Goal: Task Accomplishment & Management: Complete application form

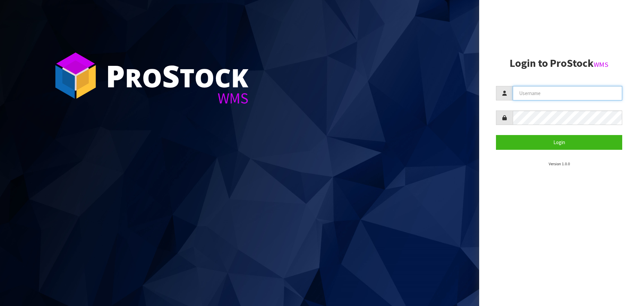
type input "ELITESCREENS"
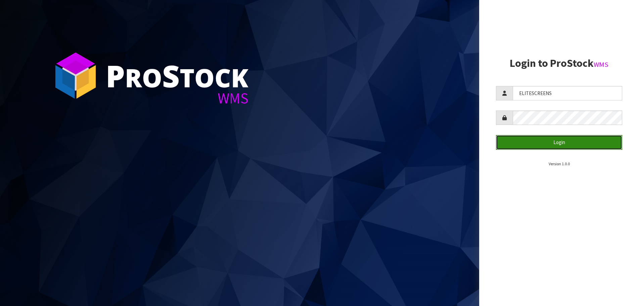
click at [568, 140] on button "Login" at bounding box center [559, 142] width 126 height 14
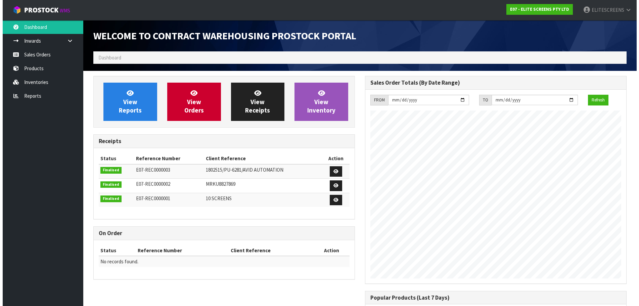
scroll to position [274, 272]
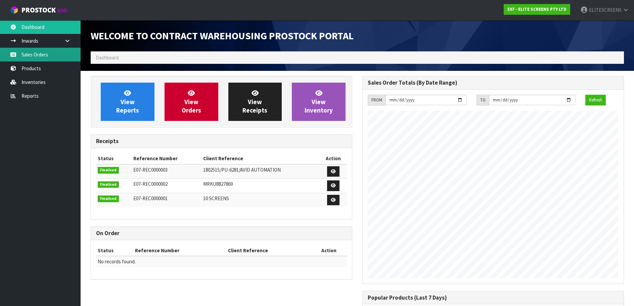
click at [40, 57] on link "Sales Orders" at bounding box center [40, 55] width 81 height 14
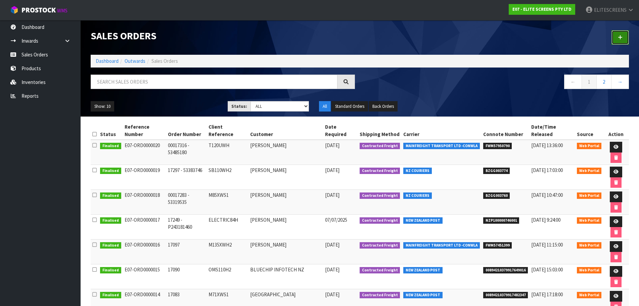
click at [619, 36] on icon at bounding box center [620, 37] width 5 height 5
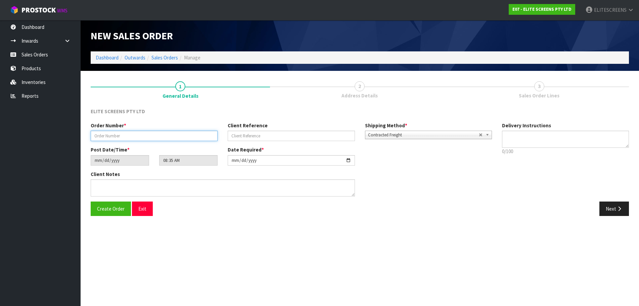
click at [120, 135] on input "text" at bounding box center [154, 136] width 127 height 10
click at [124, 138] on input "text" at bounding box center [154, 136] width 127 height 10
paste input "17422"
type input "17422 - 13641"
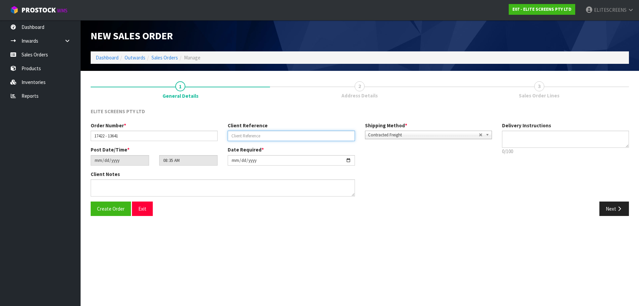
click at [272, 134] on input "text" at bounding box center [291, 136] width 127 height 10
type input "SB120WH2"
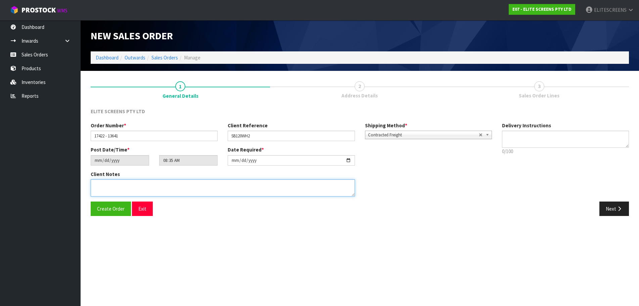
click at [165, 185] on textarea at bounding box center [223, 187] width 264 height 17
type textarea "CUSTOMER TO PICKUP THE ITEM IN THE WAREHOUSE"
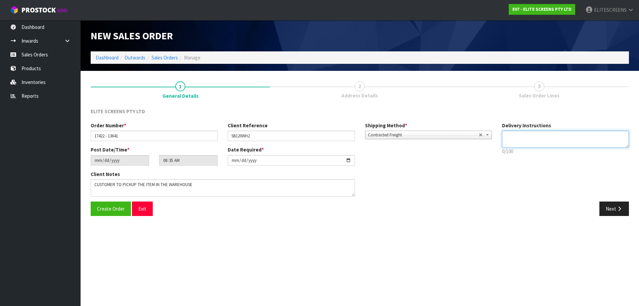
click at [537, 137] on textarea at bounding box center [565, 139] width 127 height 17
type textarea "NO INVOICE WITH THE ITEM PLS"
click at [612, 208] on button "Next" at bounding box center [614, 208] width 30 height 14
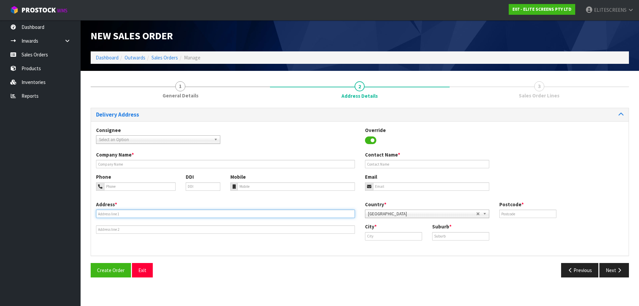
click at [146, 213] on input "text" at bounding box center [225, 213] width 259 height 8
type input "[STREET_ADDRESS][PERSON_NAME]"
click at [518, 213] on input "text" at bounding box center [527, 213] width 57 height 8
type input "2164"
click at [383, 236] on input "text" at bounding box center [393, 236] width 57 height 8
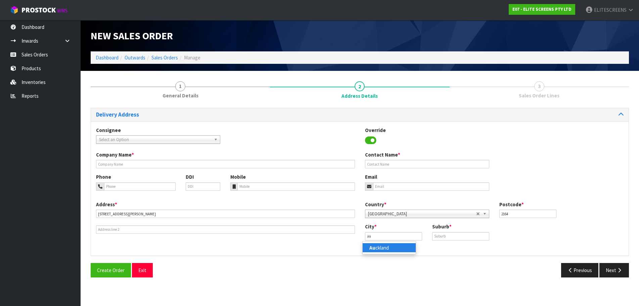
click at [379, 246] on link "Au ckland" at bounding box center [388, 247] width 53 height 9
type input "[GEOGRAPHIC_DATA]"
click at [456, 238] on input "text" at bounding box center [460, 236] width 57 height 8
type input "FLAT [PERSON_NAME]"
click at [413, 165] on input "text" at bounding box center [427, 164] width 124 height 8
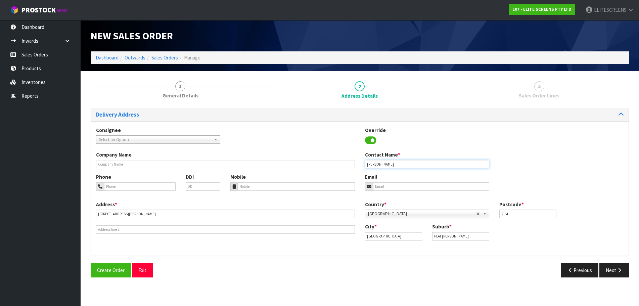
type input "[PERSON_NAME]"
click at [131, 189] on input "tel" at bounding box center [139, 186] width 71 height 8
click at [125, 187] on input "tel" at bounding box center [139, 186] width 71 height 8
type input "092749172"
click at [609, 269] on button "Next" at bounding box center [614, 270] width 30 height 14
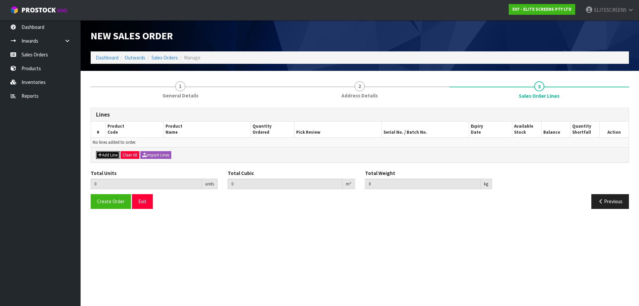
click at [99, 154] on icon "button" at bounding box center [100, 155] width 4 height 4
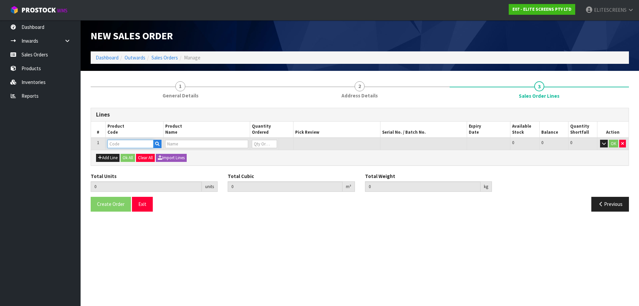
click at [120, 144] on input "text" at bounding box center [130, 144] width 46 height 8
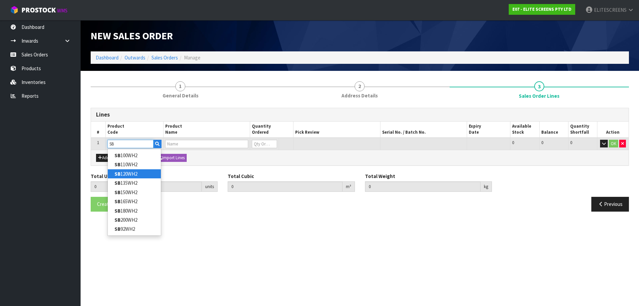
type input "SB"
click at [126, 174] on link "SB 120WH2" at bounding box center [134, 173] width 53 height 9
type input "SB120WH2"
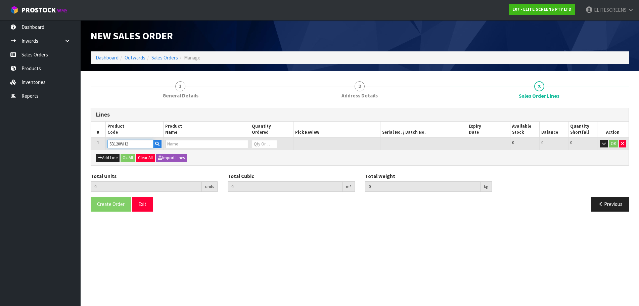
type input "0.000000"
type input "0.000"
type input "FIXED FRAME 120" (16:9)"
type input "0"
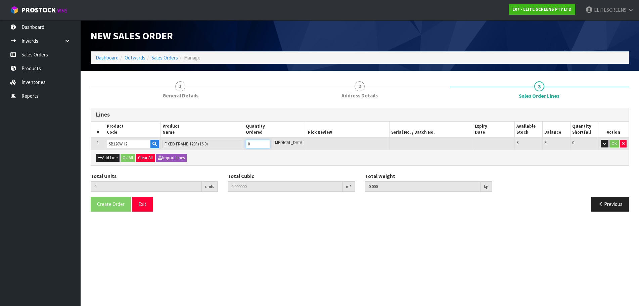
drag, startPoint x: 258, startPoint y: 145, endPoint x: 251, endPoint y: 146, distance: 7.8
click at [251, 146] on td "0" at bounding box center [258, 144] width 28 height 12
type input "1"
type input "0.066048"
type input "15"
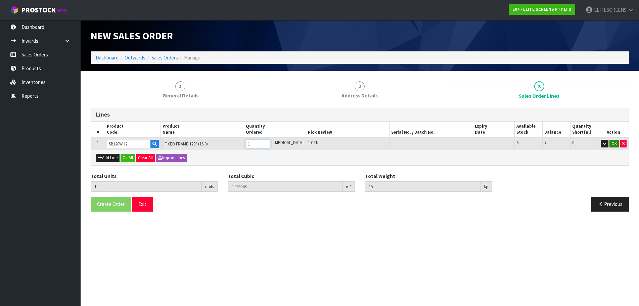
type input "1"
click at [615, 143] on button "OK" at bounding box center [613, 144] width 9 height 8
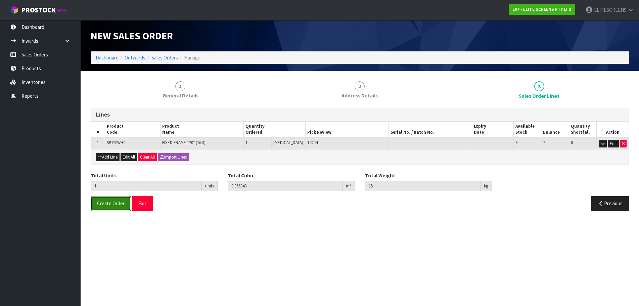
click at [117, 203] on span "Create Order" at bounding box center [111, 203] width 28 height 6
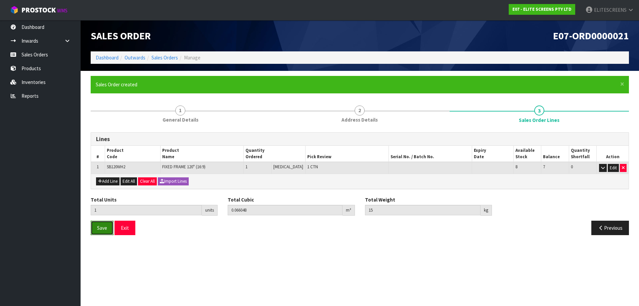
click at [102, 228] on span "Save" at bounding box center [102, 228] width 10 height 6
click at [106, 227] on span "Save" at bounding box center [102, 228] width 10 height 6
click at [132, 227] on button "Exit" at bounding box center [124, 228] width 21 height 14
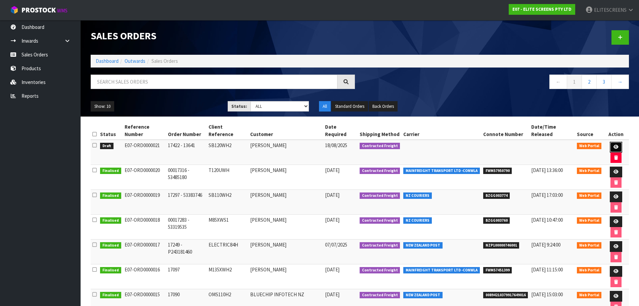
click at [613, 145] on icon at bounding box center [615, 147] width 5 height 4
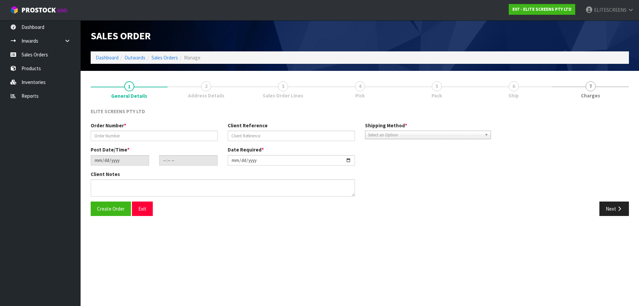
type input "17422 - 13641"
type input "SB120WH2"
type input "[DATE]"
type input "14:35:00.000"
type input "[DATE]"
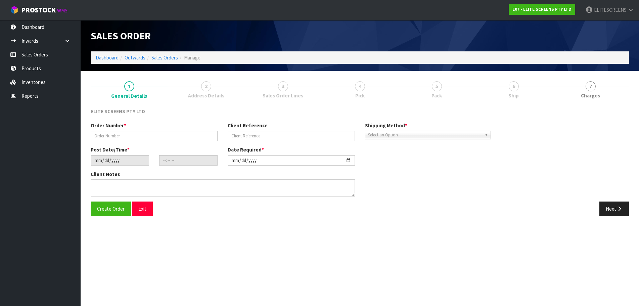
type textarea "CUSTOMER TO PICKUP THE ITEM IN THE WAREHOUSE"
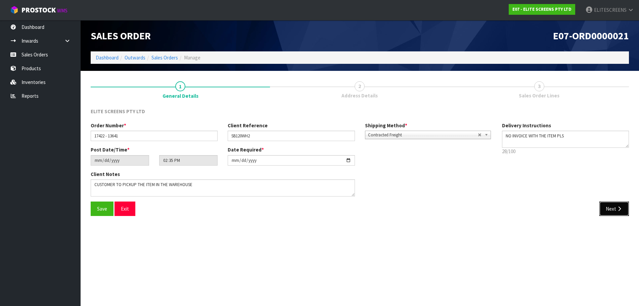
click at [615, 208] on button "Next" at bounding box center [614, 208] width 30 height 14
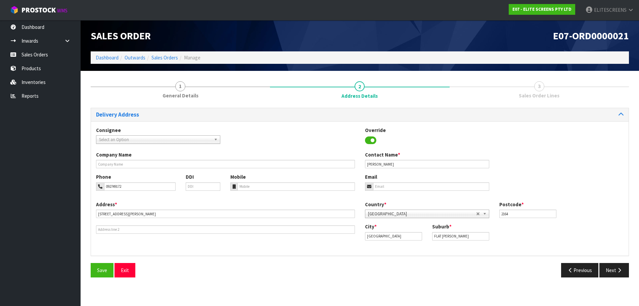
click at [218, 140] on b at bounding box center [217, 140] width 6 height 8
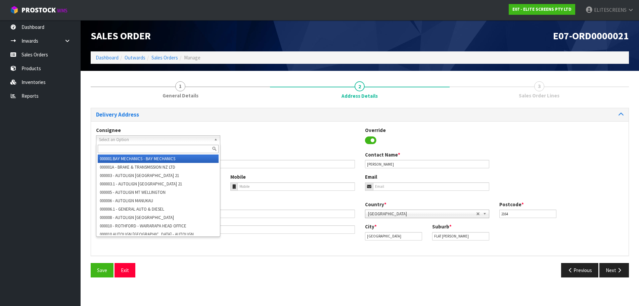
click at [282, 138] on div "Consignee 000001.BAY MECHANICS - BAY MECHANICS 000001A - BRAKE & TRANSMISSION N…" at bounding box center [359, 139] width 537 height 25
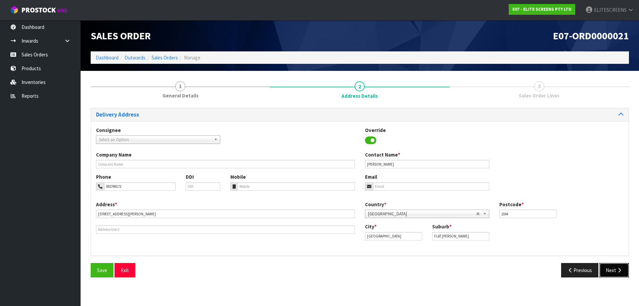
click at [613, 272] on button "Next" at bounding box center [614, 270] width 30 height 14
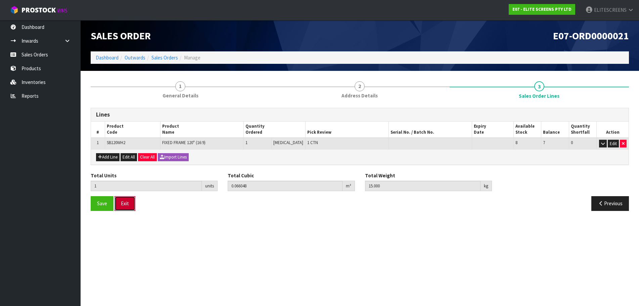
click at [123, 202] on button "Exit" at bounding box center [124, 203] width 21 height 14
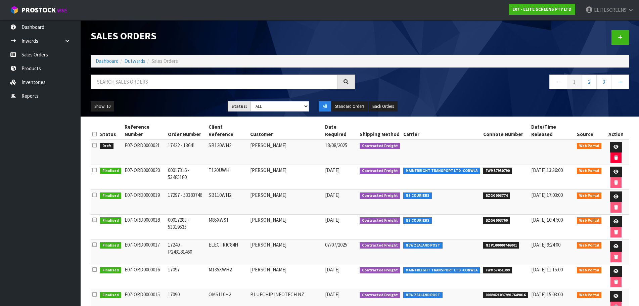
drag, startPoint x: 124, startPoint y: 137, endPoint x: 158, endPoint y: 138, distance: 34.6
click at [158, 140] on td "E07-ORD0000021" at bounding box center [145, 152] width 44 height 25
click at [165, 132] on th "Reference Number" at bounding box center [145, 130] width 44 height 18
click at [161, 140] on td "E07-ORD0000021" at bounding box center [145, 152] width 44 height 25
click at [160, 140] on td "E07-ORD0000021" at bounding box center [145, 152] width 44 height 25
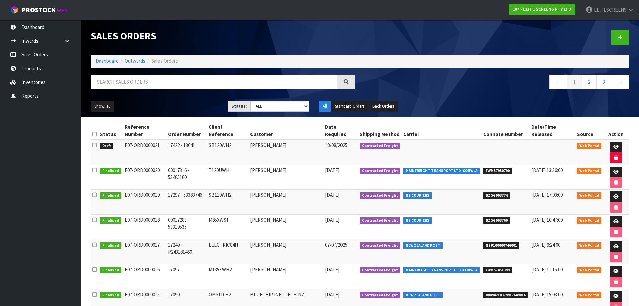
drag, startPoint x: 124, startPoint y: 137, endPoint x: 163, endPoint y: 138, distance: 39.3
click at [163, 140] on td "E07-ORD0000021" at bounding box center [145, 152] width 44 height 25
copy td "E07-ORD0000021"
